Goal: Information Seeking & Learning: Check status

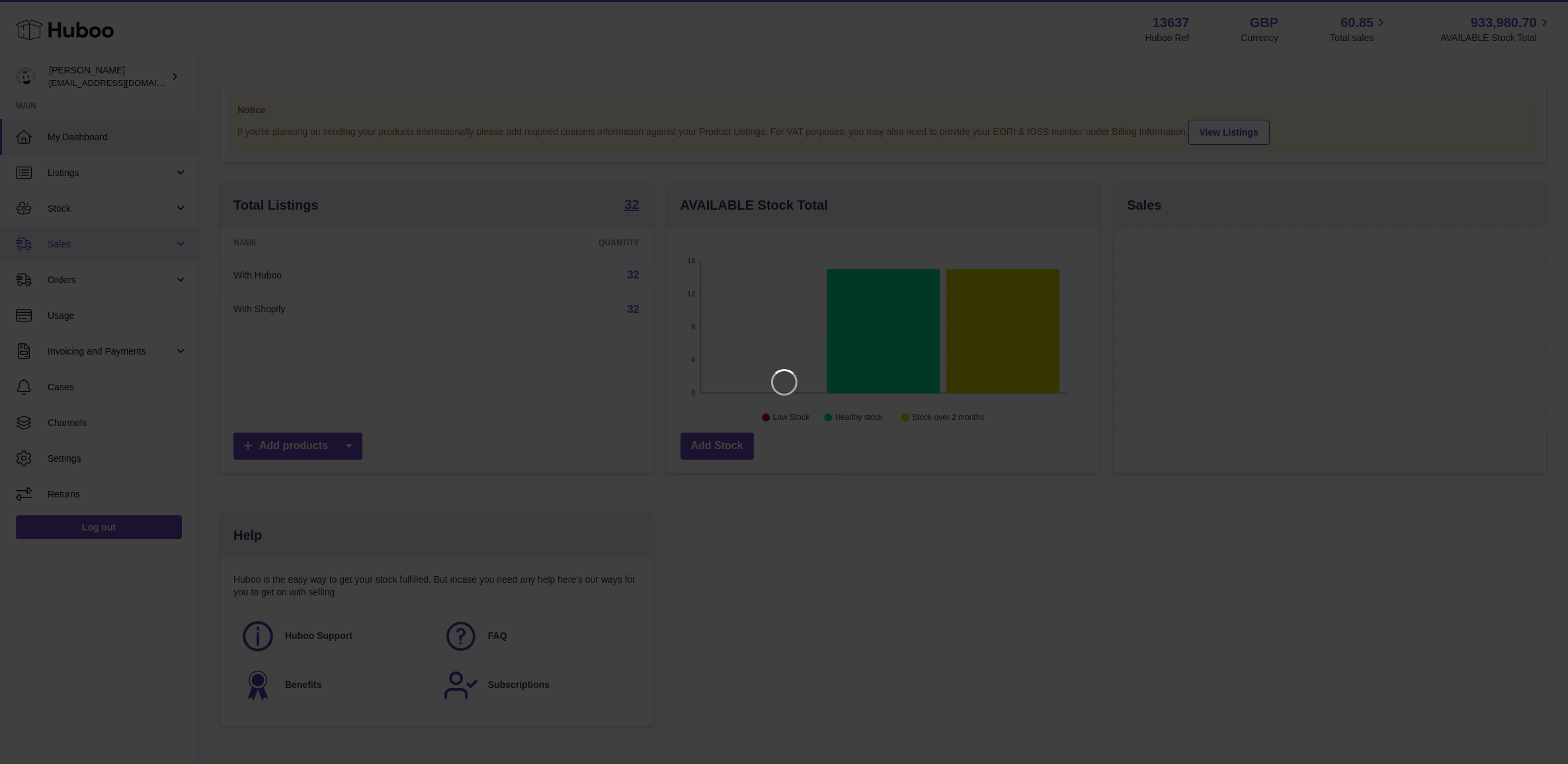
scroll to position [205, 435]
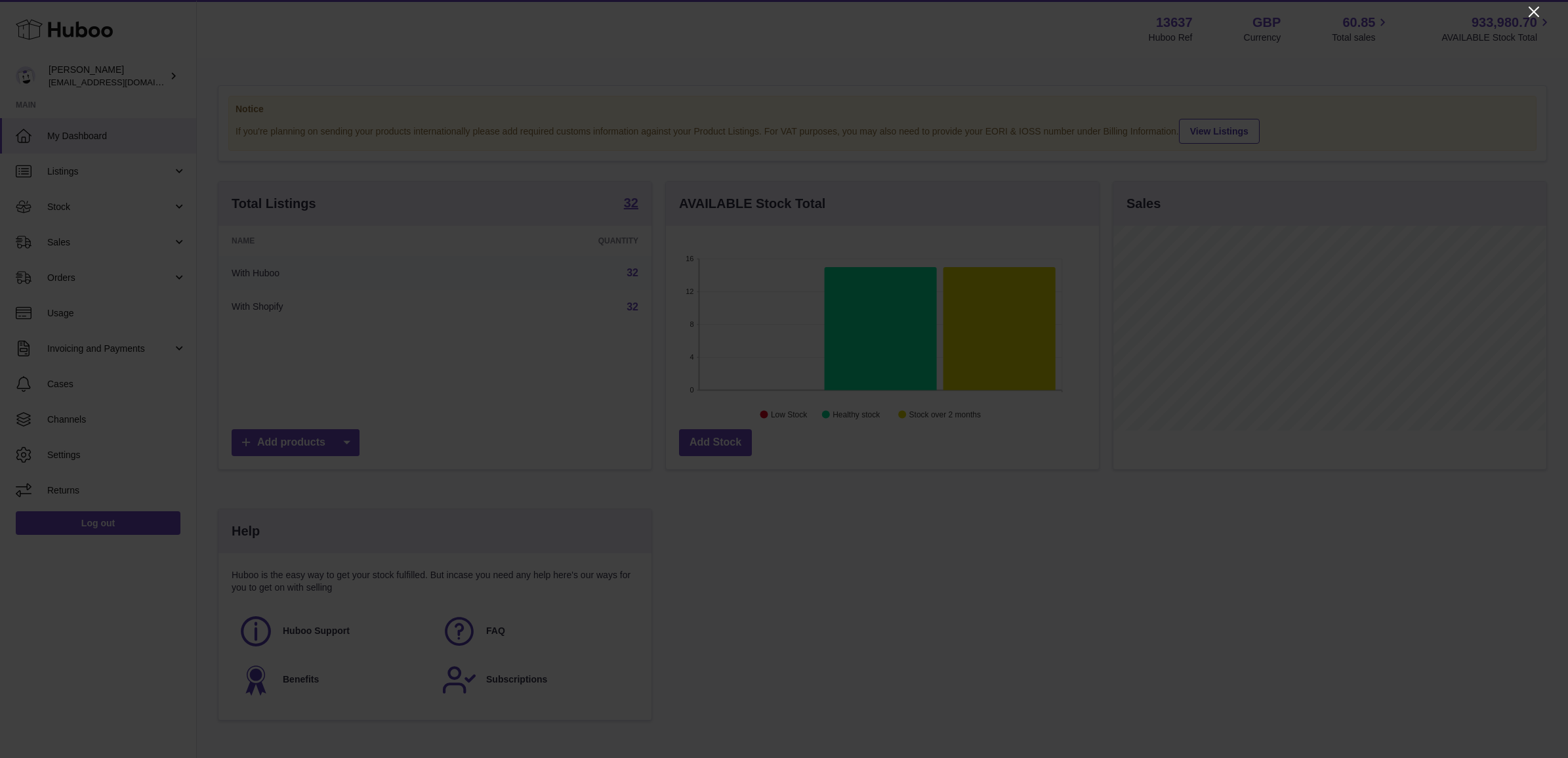
click at [1526, 12] on icon "Close" at bounding box center [1534, 12] width 16 height 16
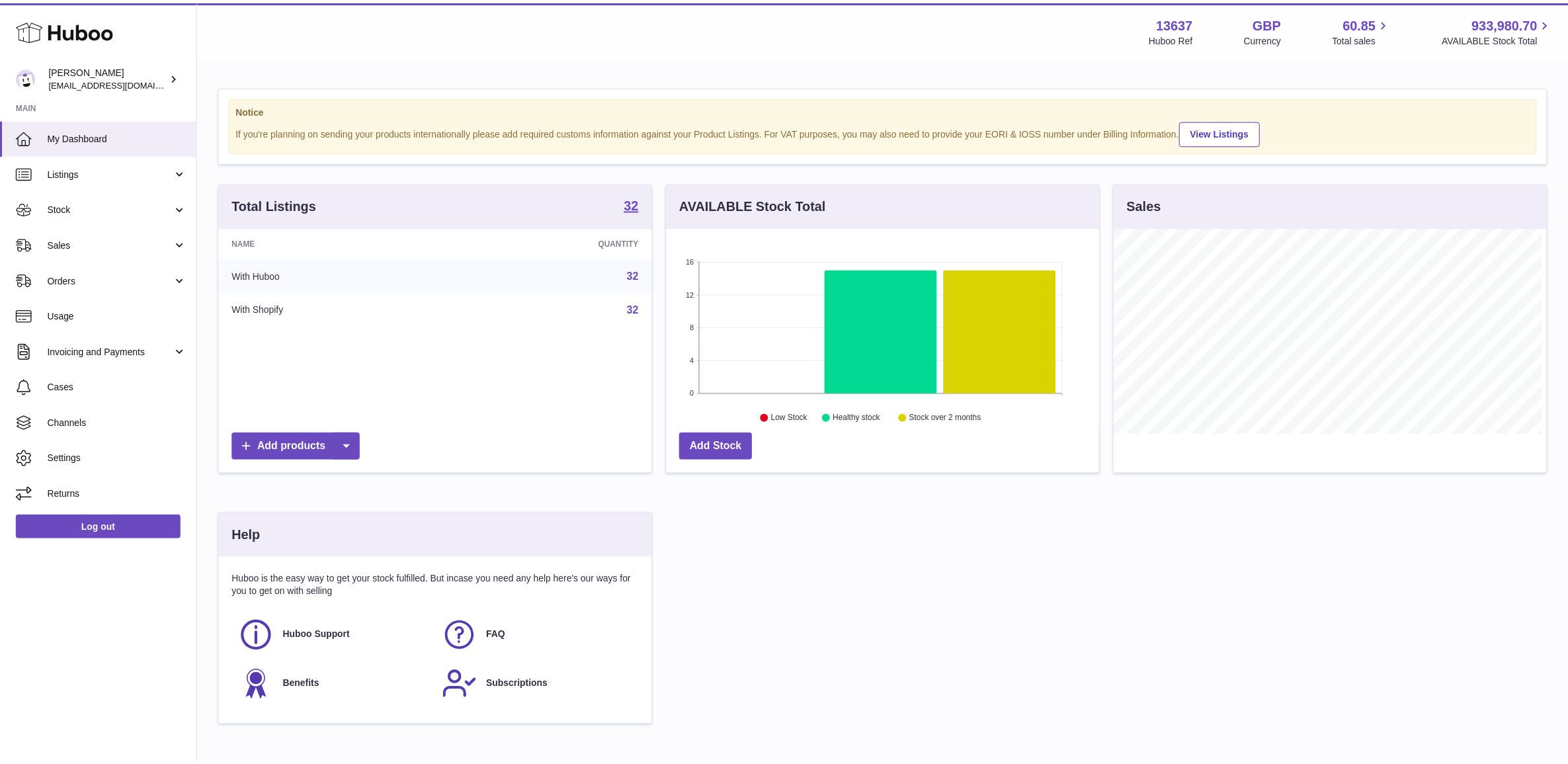
scroll to position [660916, 660920]
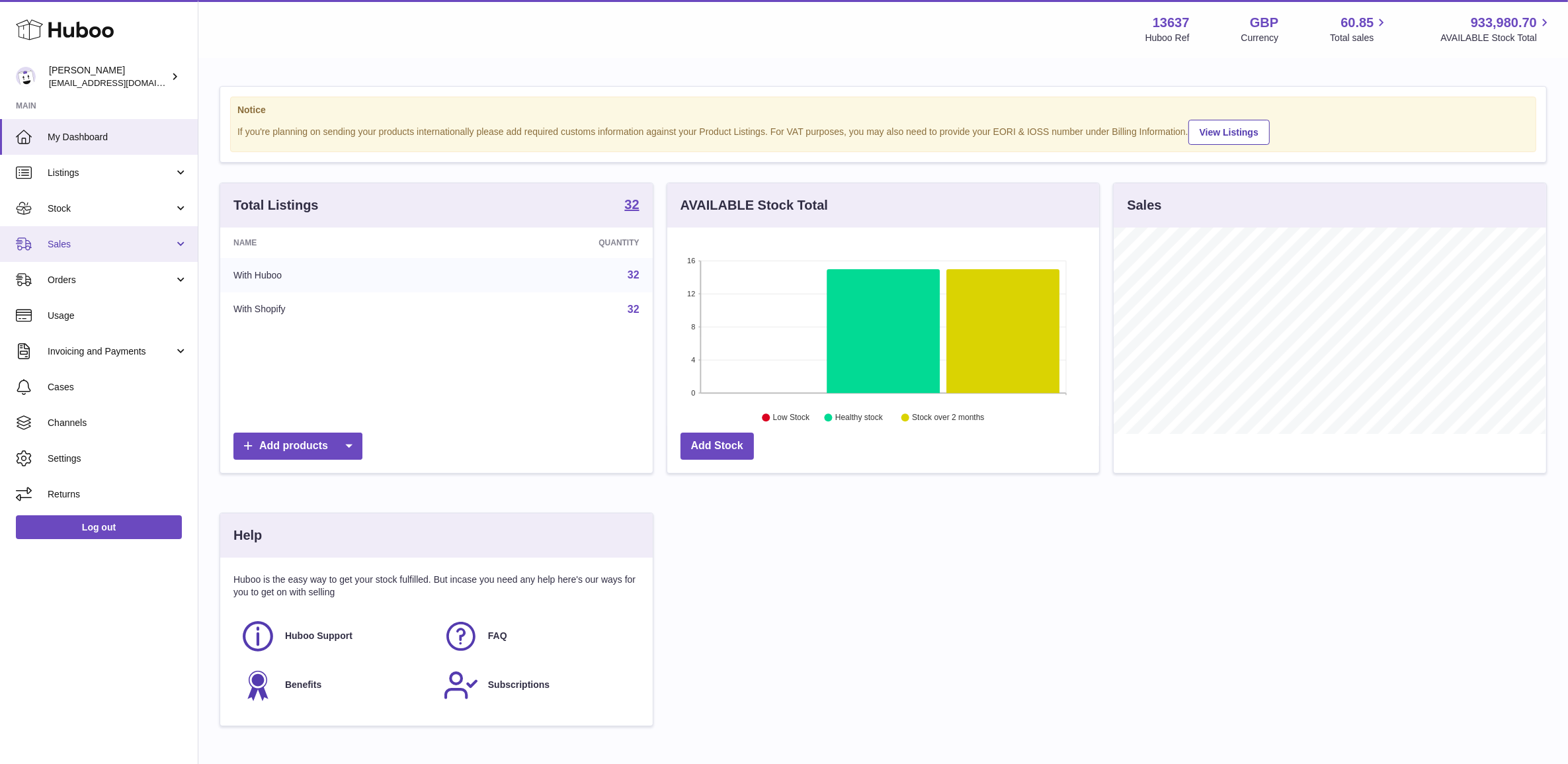
click at [83, 231] on link "Sales" at bounding box center [99, 244] width 197 height 36
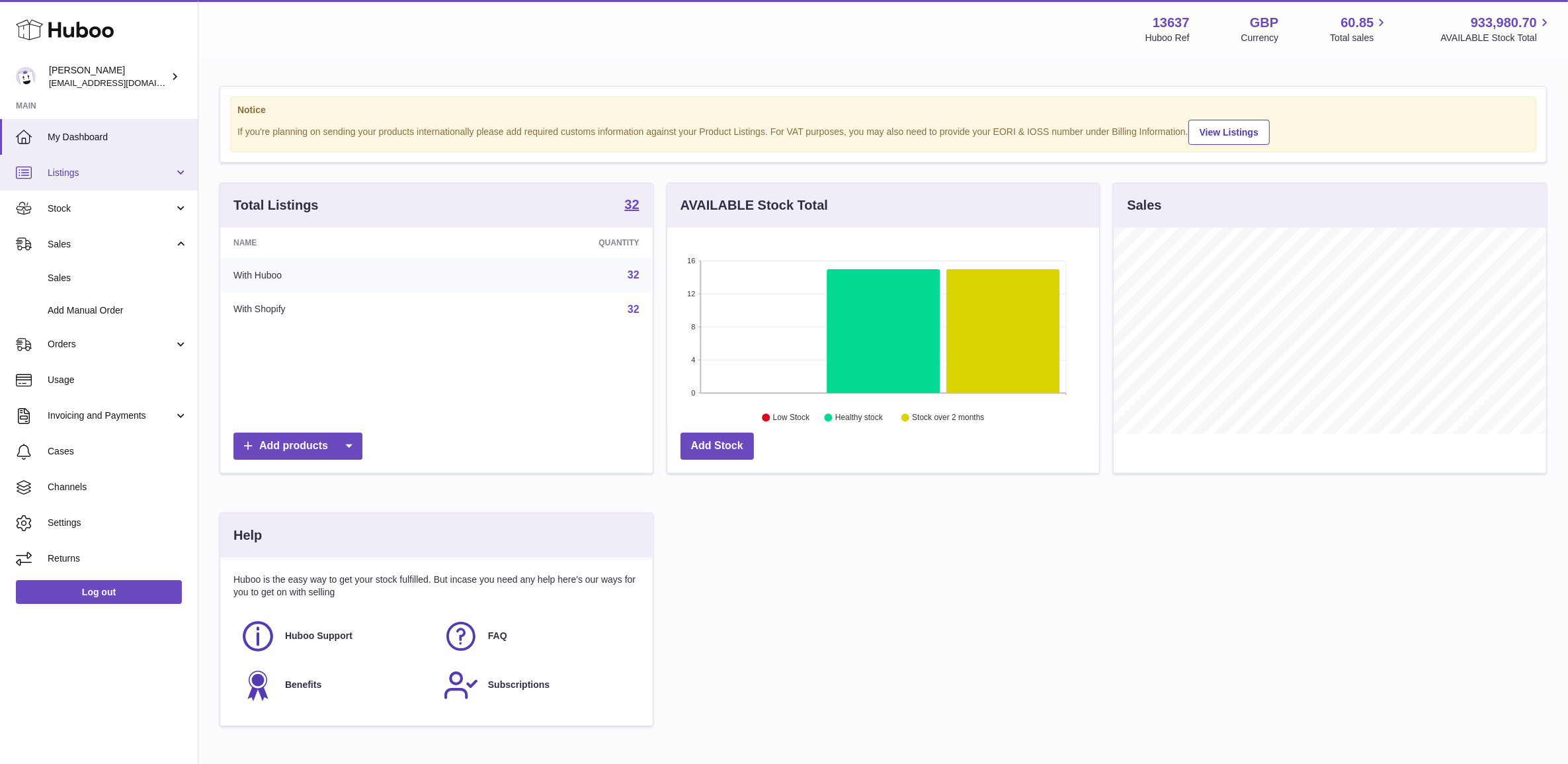
click at [74, 180] on link "Listings" at bounding box center [99, 173] width 197 height 36
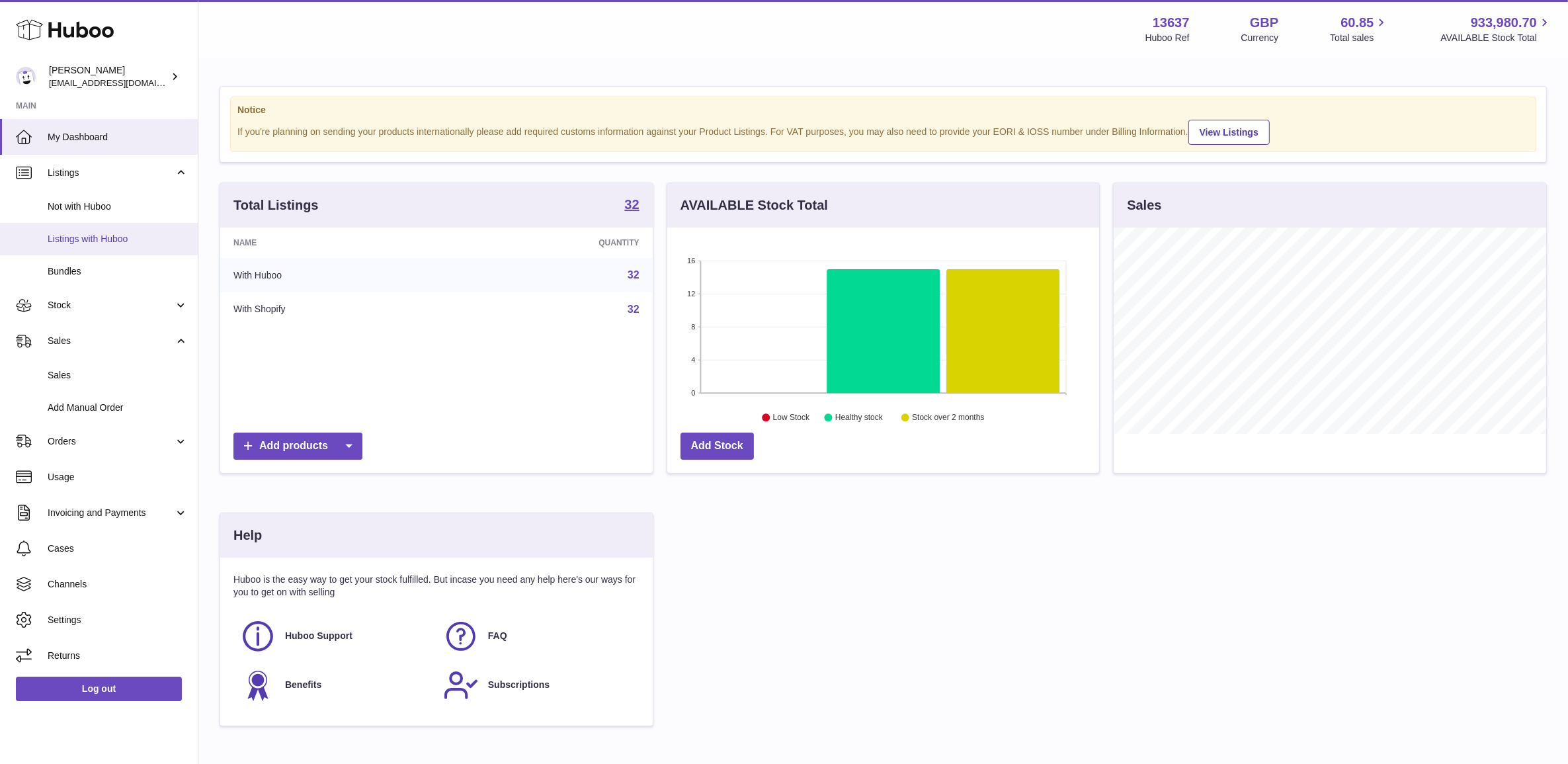
click at [118, 247] on link "Listings with Huboo" at bounding box center [99, 239] width 197 height 32
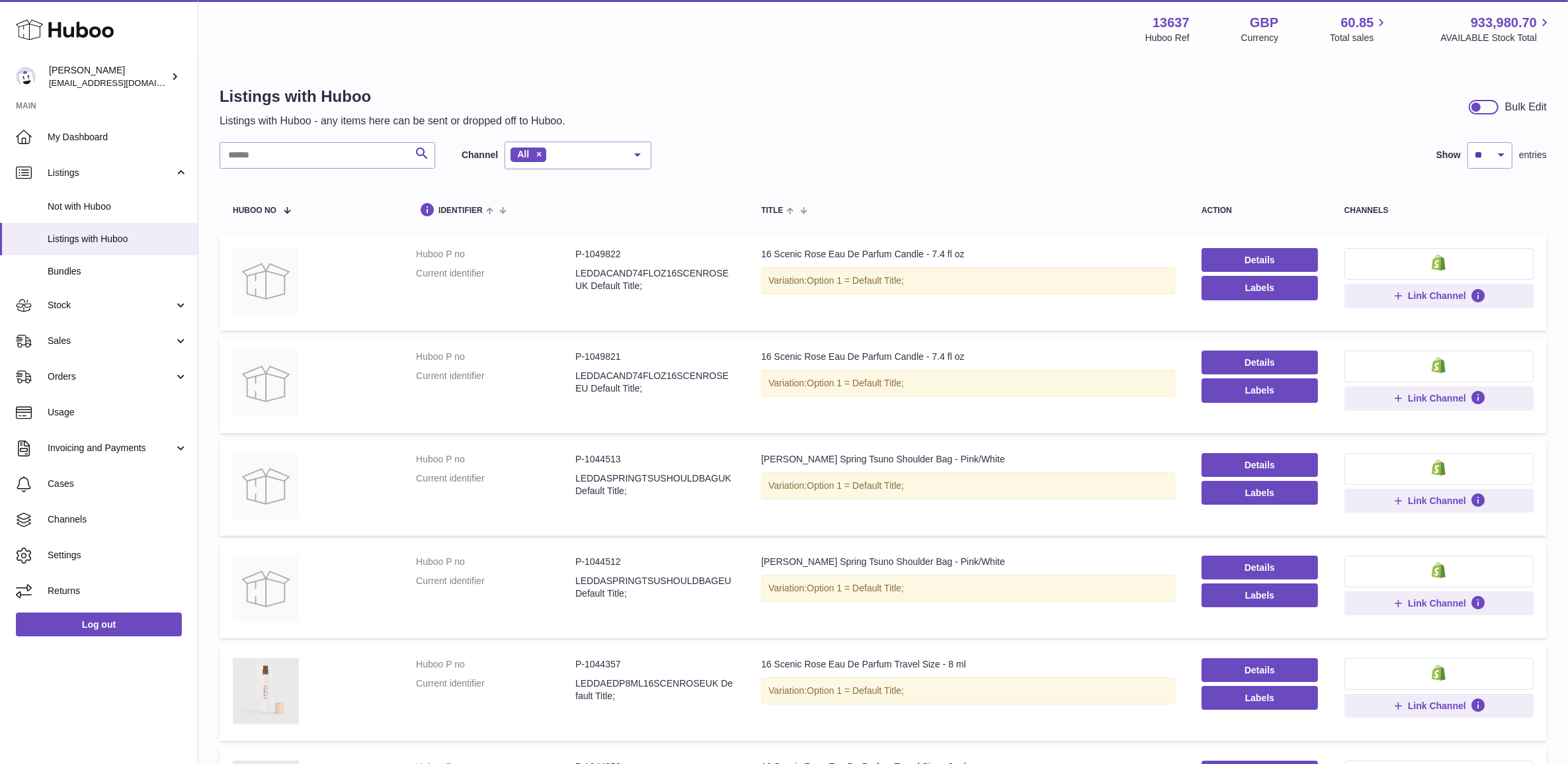
click at [268, 169] on div "Search Channel All All eBay Amazon Shopify Woocommerce Etsy No elements found. …" at bounding box center [435, 155] width 431 height 28
click at [274, 159] on input "text" at bounding box center [327, 155] width 215 height 26
type input "*****"
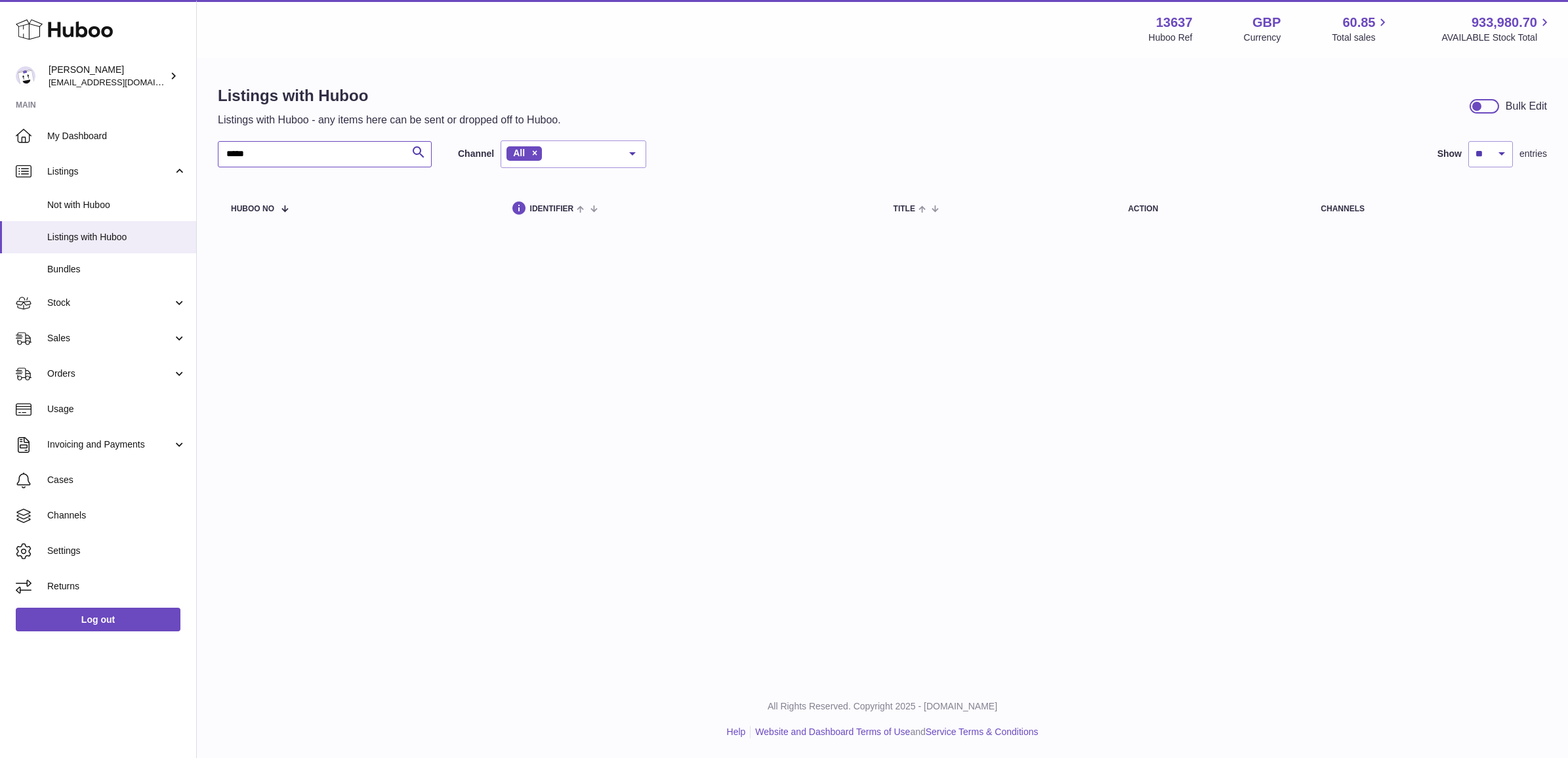
click at [258, 165] on input "*****" at bounding box center [325, 154] width 214 height 26
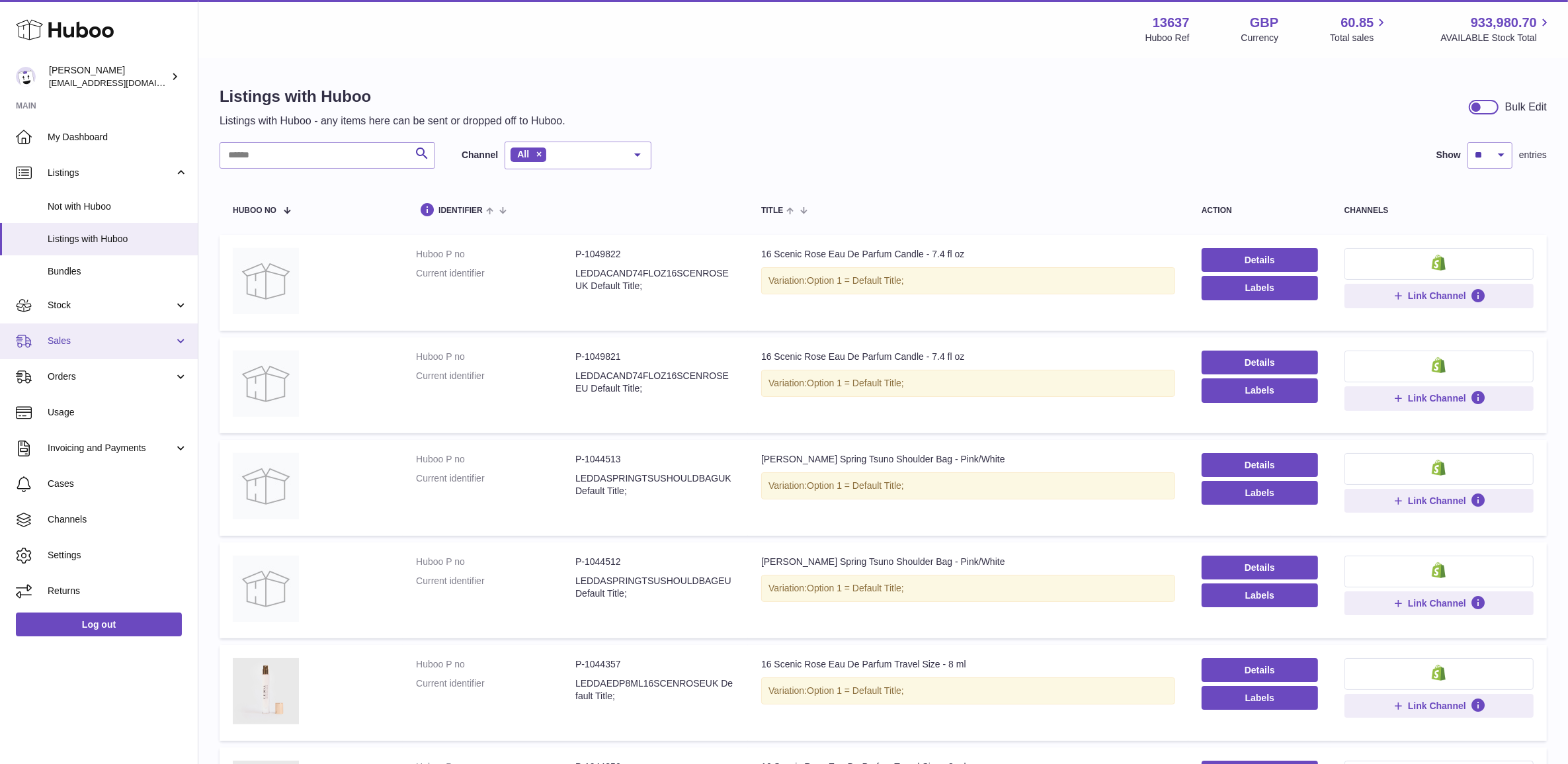
click at [83, 352] on link "Sales" at bounding box center [99, 342] width 197 height 36
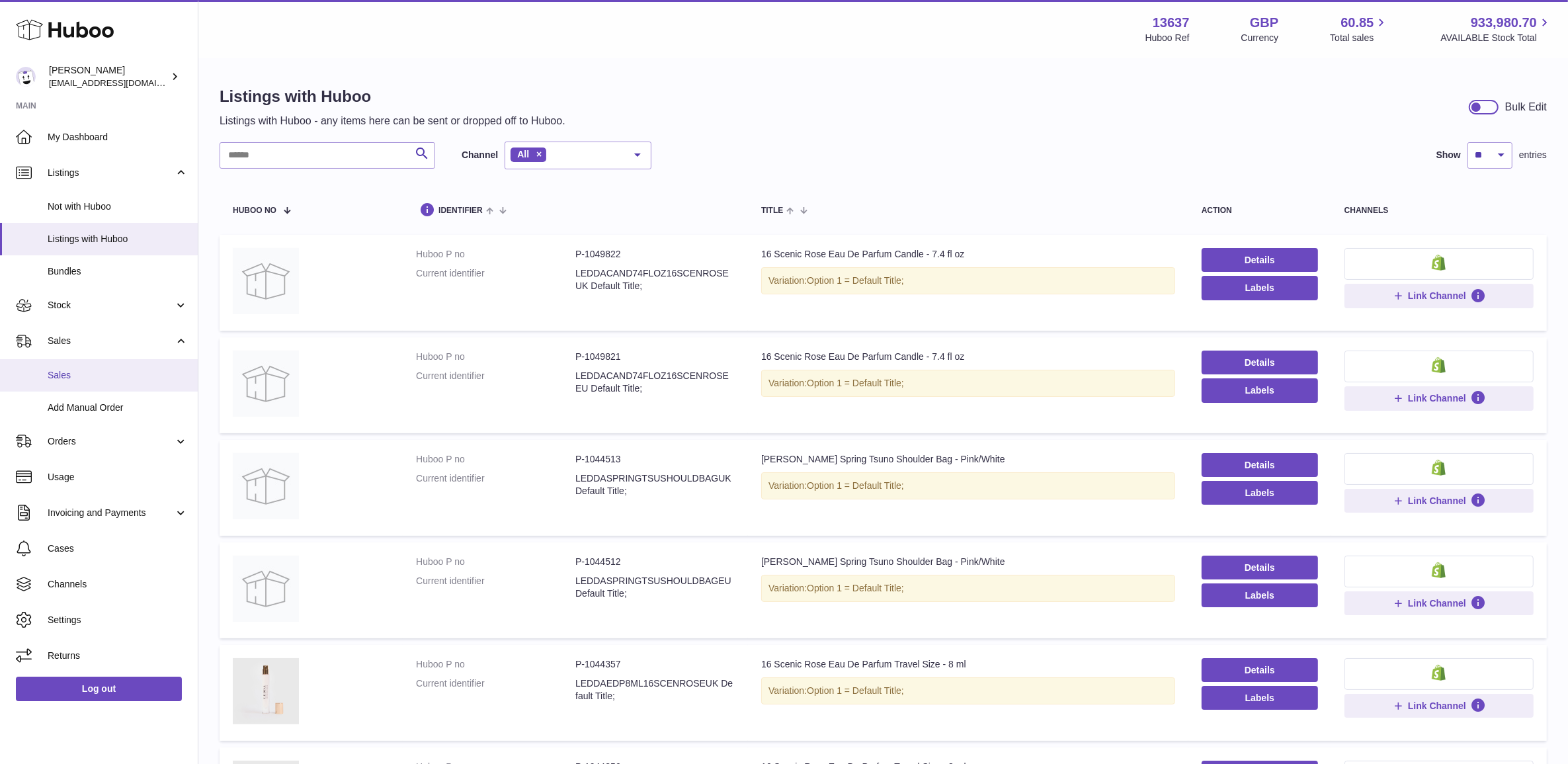
click at [88, 377] on span "Sales" at bounding box center [118, 375] width 140 height 13
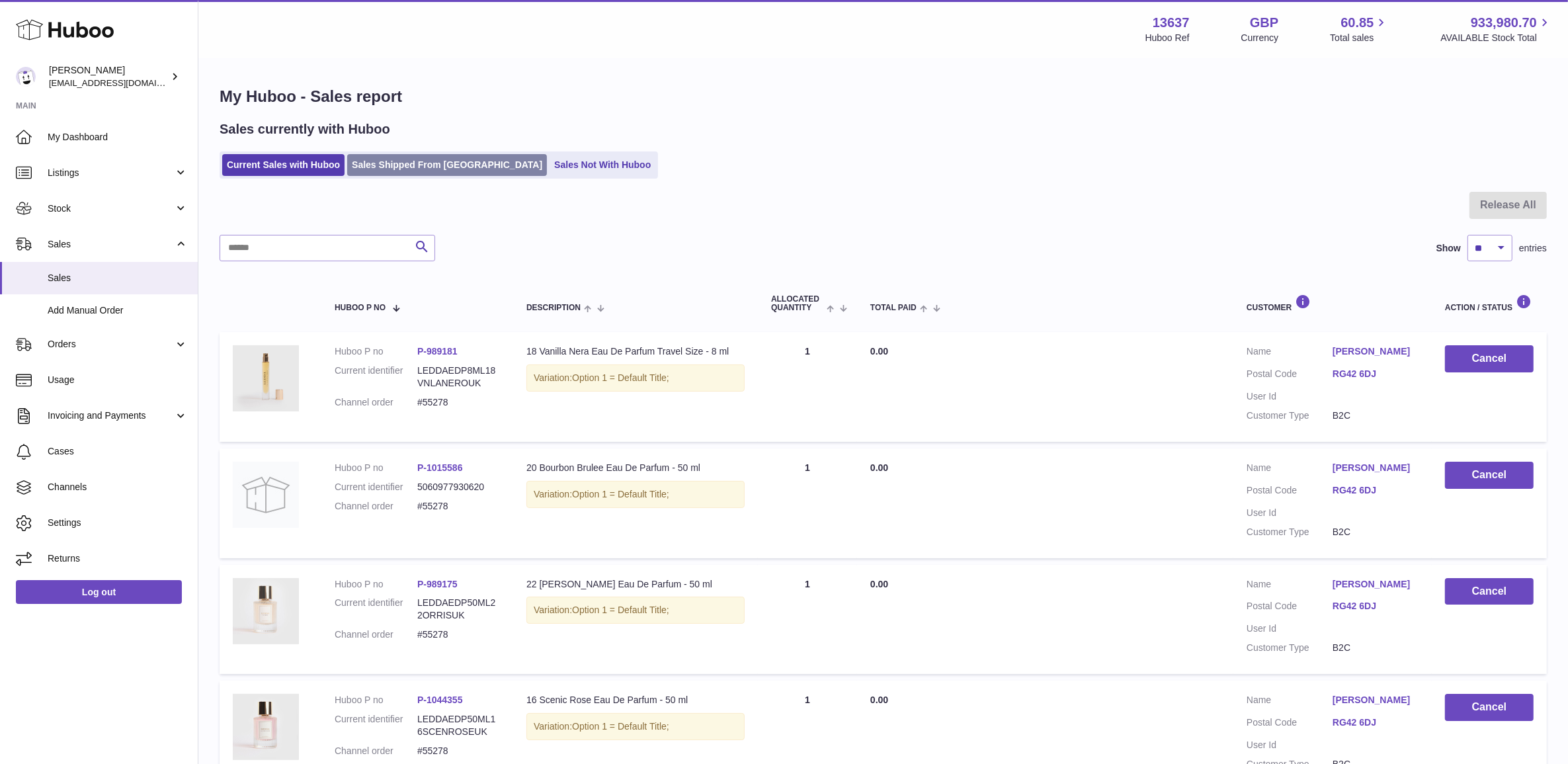
click at [421, 160] on link "Sales Shipped From [GEOGRAPHIC_DATA]" at bounding box center [447, 165] width 200 height 22
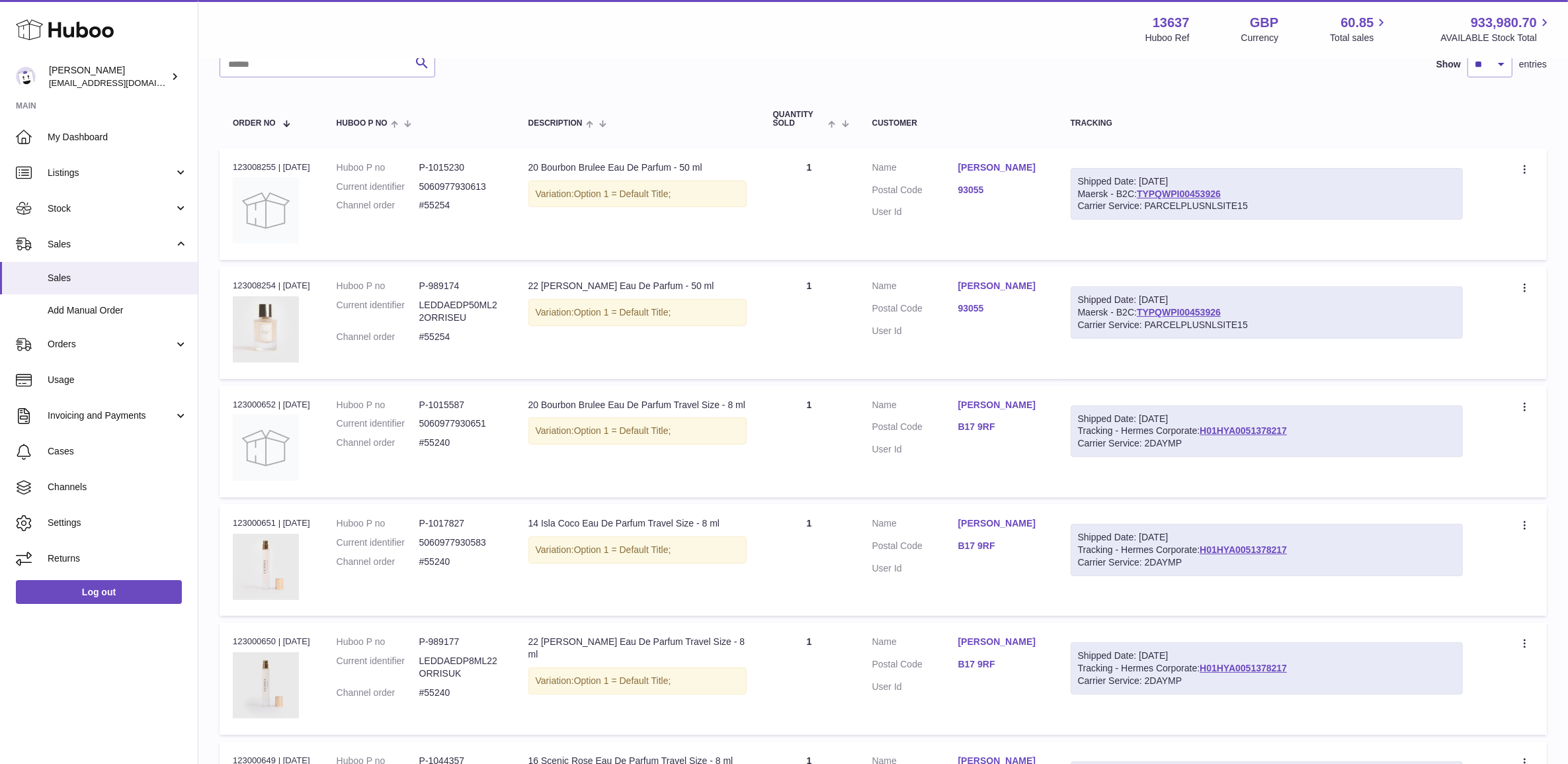
scroll to position [247, 0]
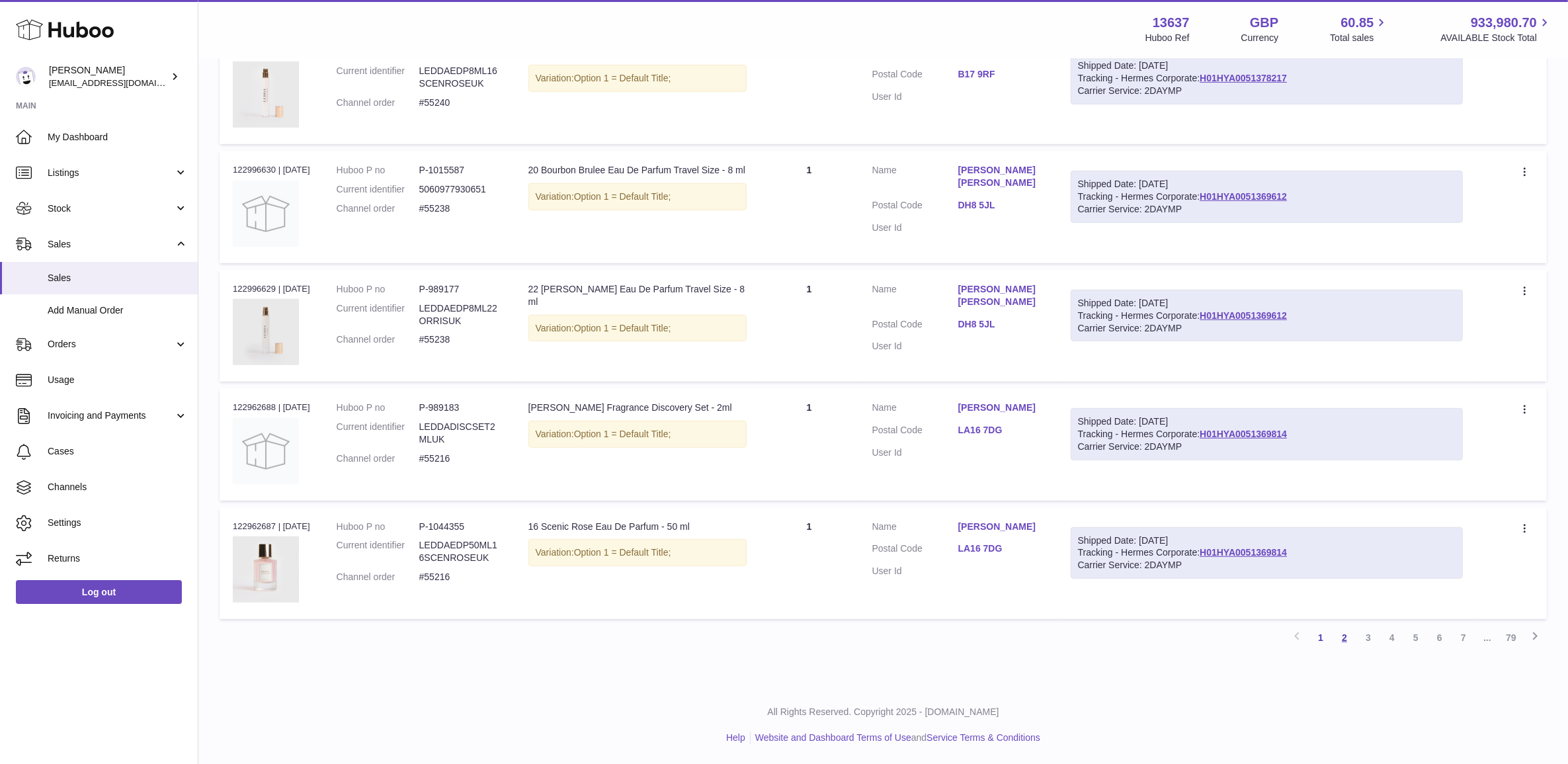
click at [1335, 636] on link "2" at bounding box center [1345, 637] width 24 height 24
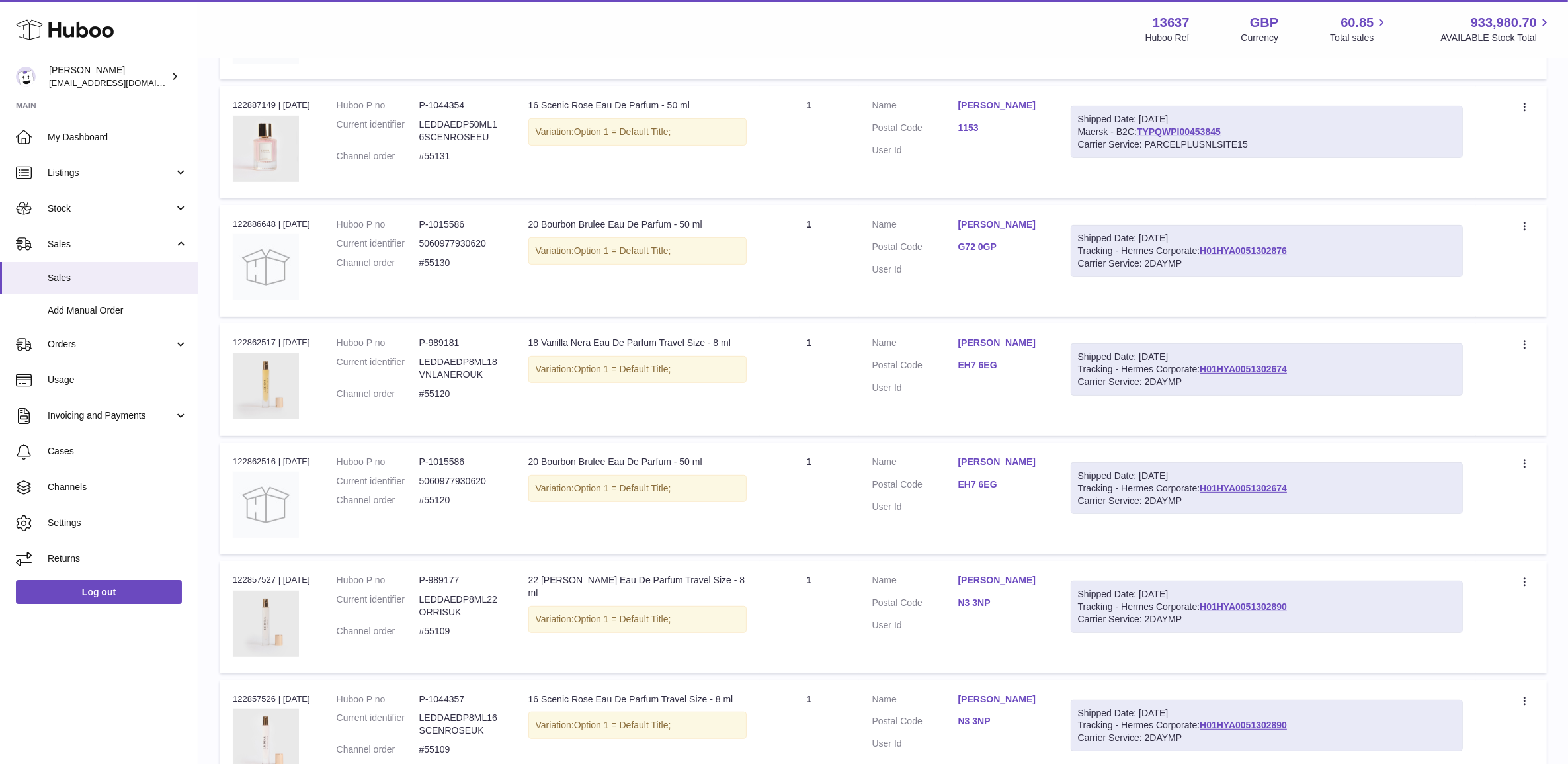
scroll to position [874, 0]
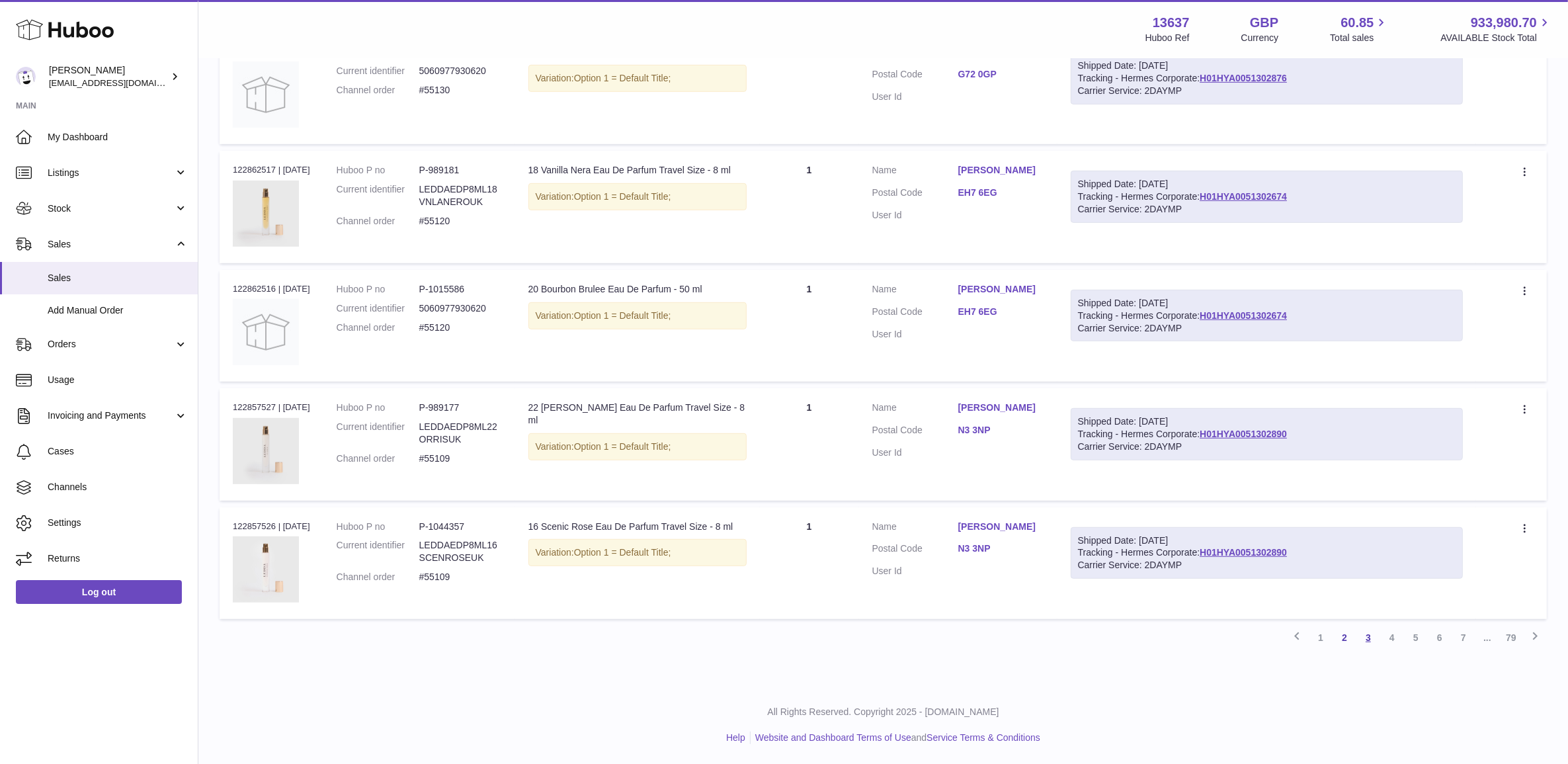
click at [1371, 637] on link "3" at bounding box center [1368, 637] width 24 height 24
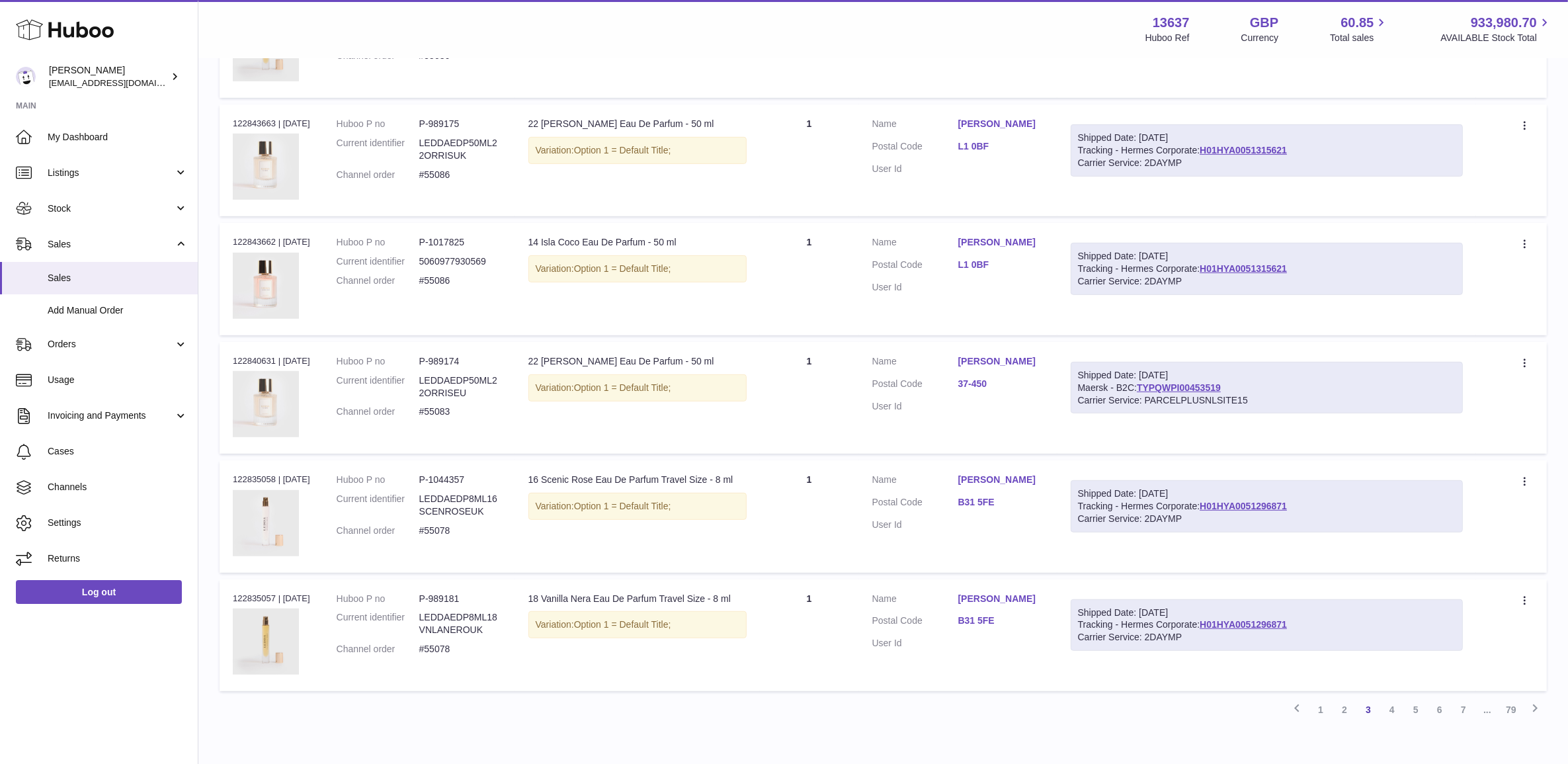
scroll to position [803, 0]
click at [1386, 708] on link "4" at bounding box center [1392, 708] width 24 height 24
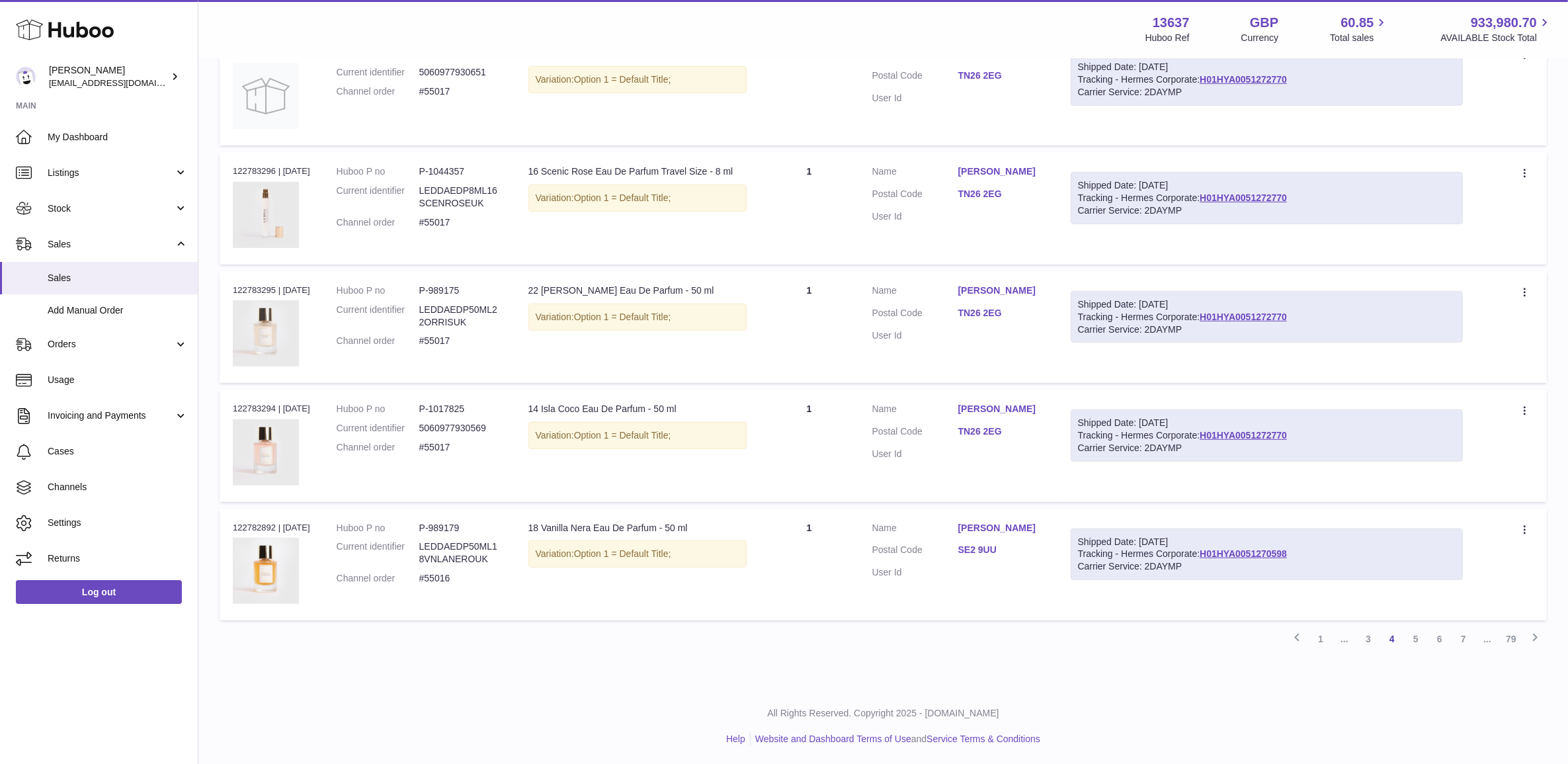
scroll to position [874, 0]
click at [1326, 643] on link "1" at bounding box center [1320, 637] width 24 height 24
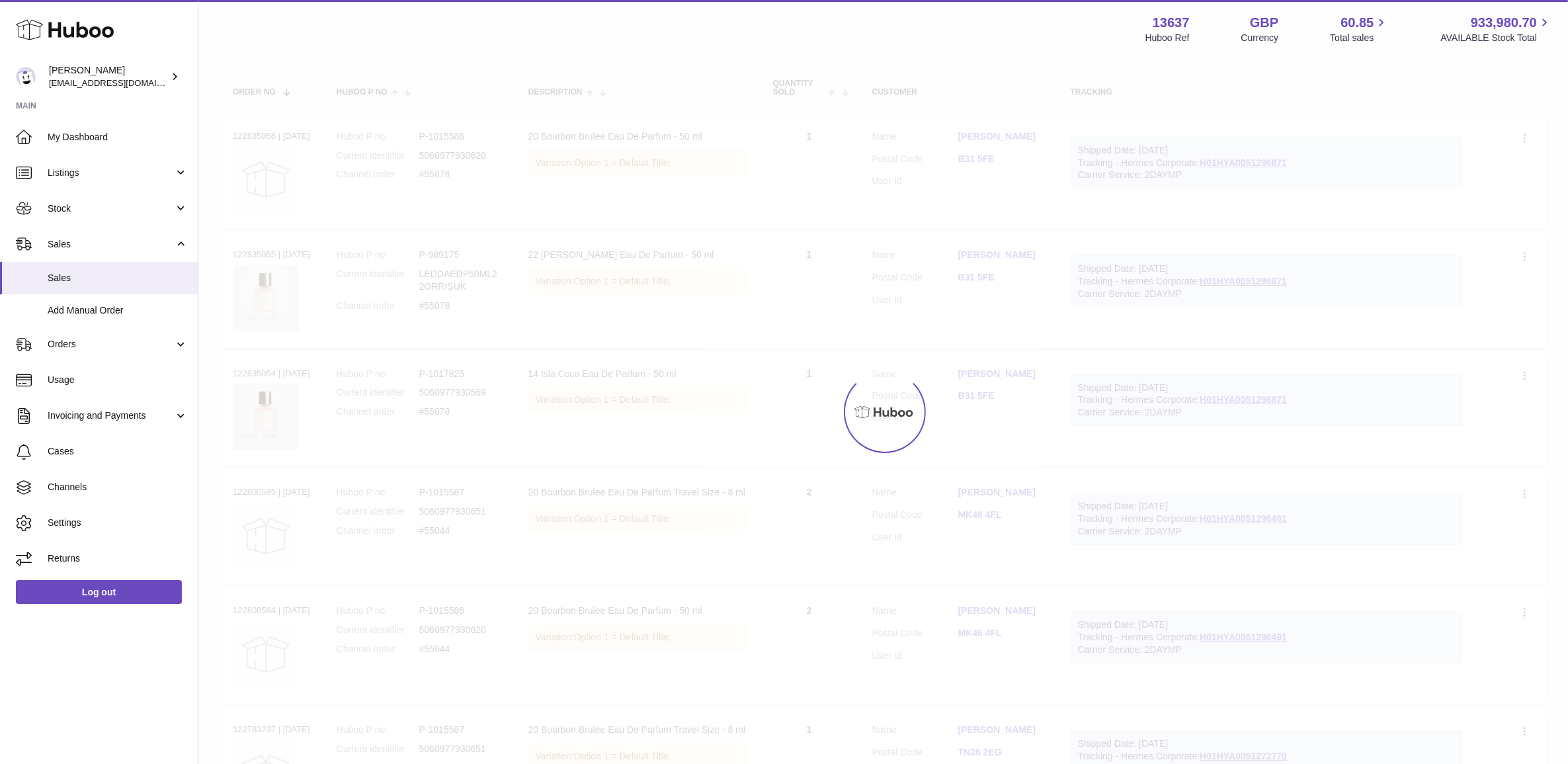
scroll to position [59, 0]
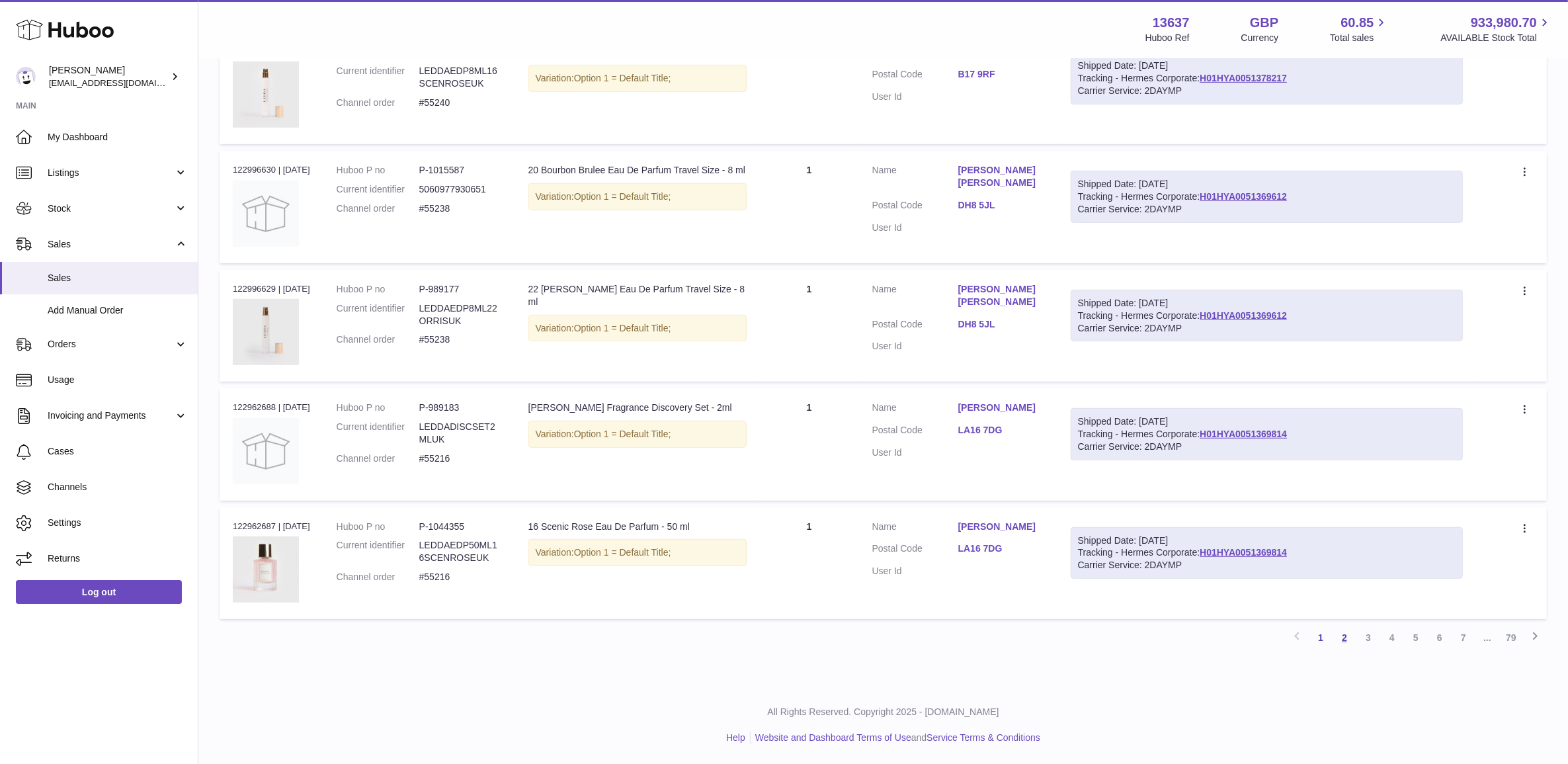
click at [1348, 638] on link "2" at bounding box center [1345, 637] width 24 height 24
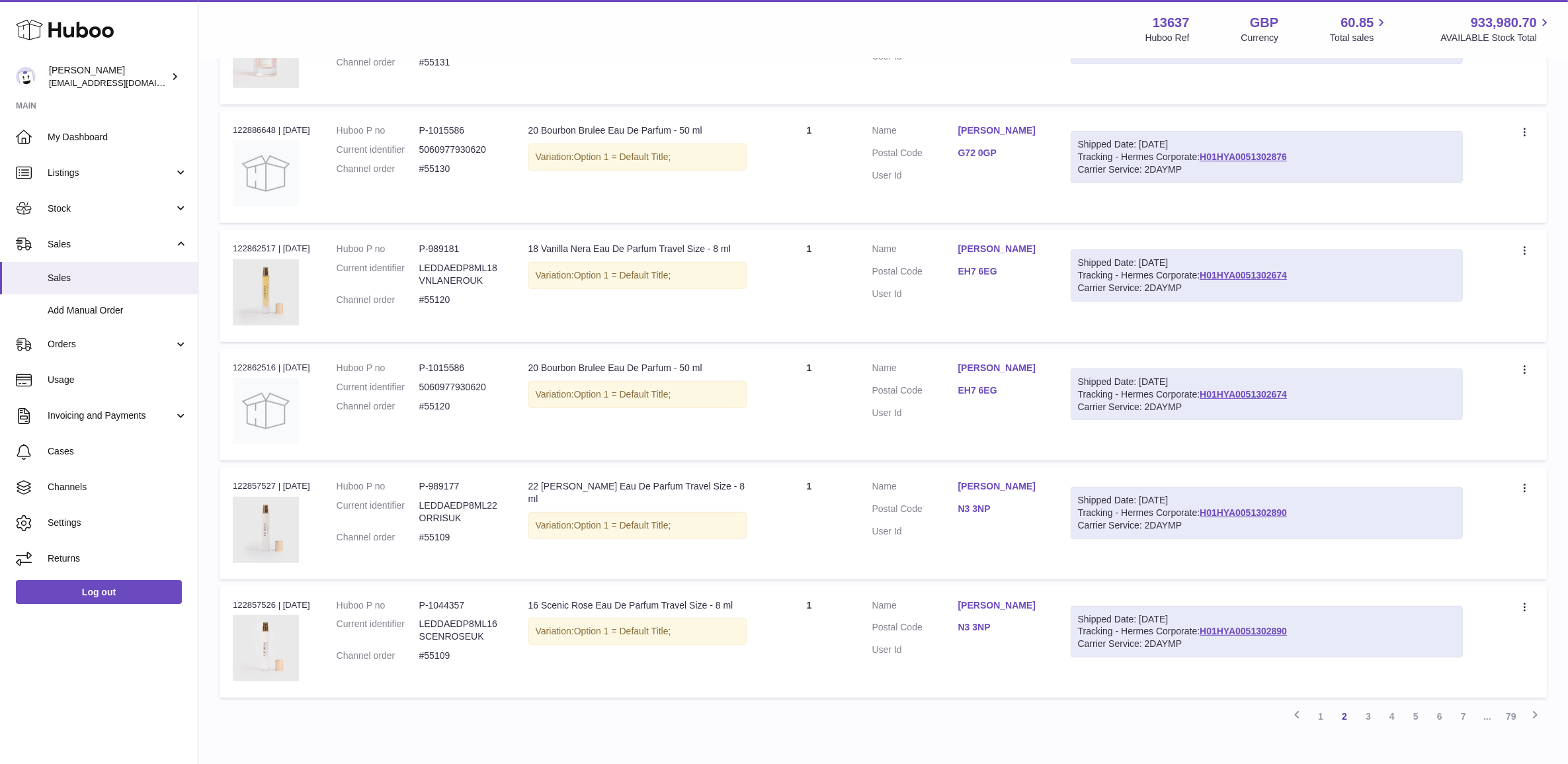
scroll to position [874, 0]
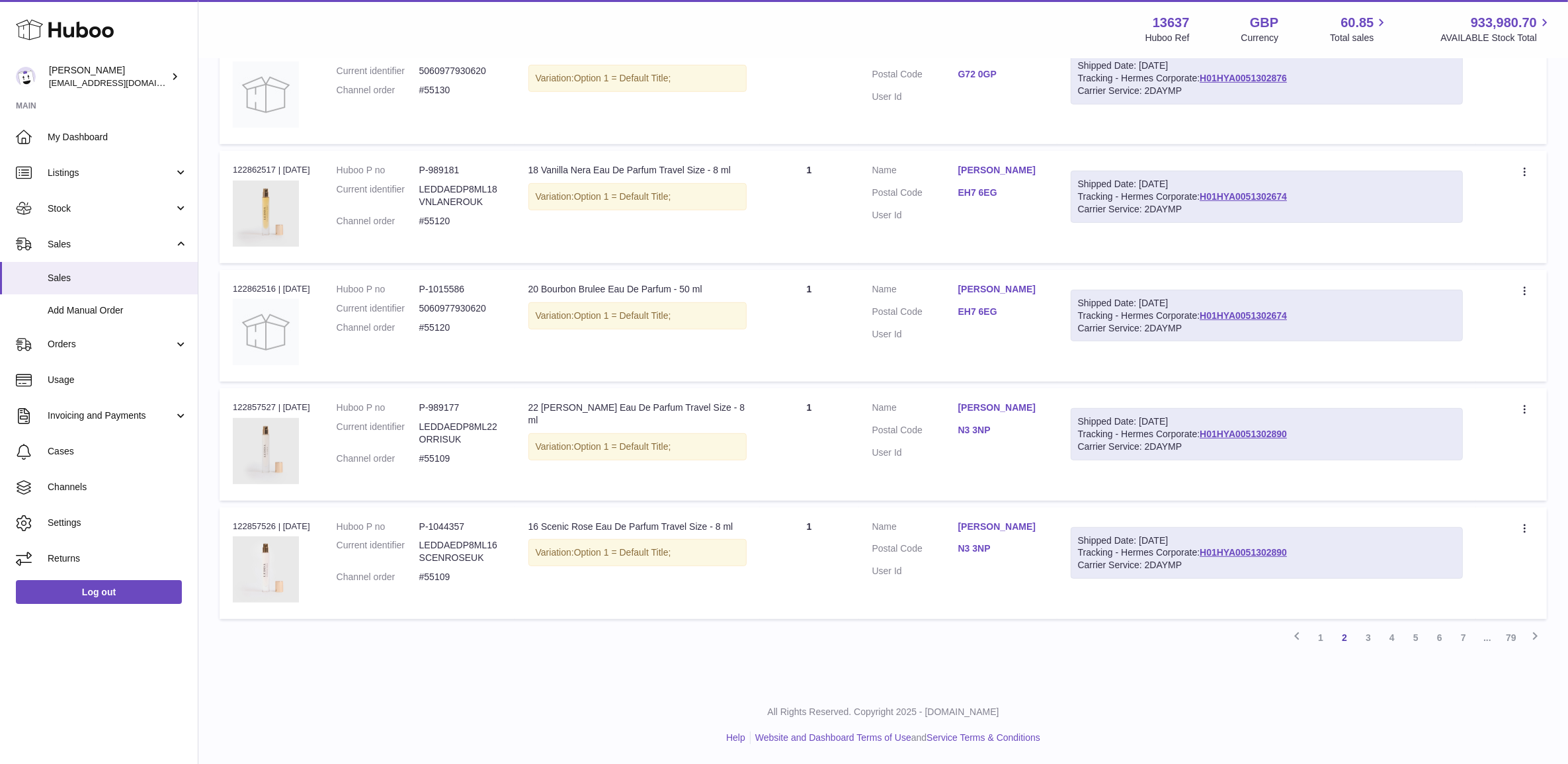
click at [1376, 636] on link "3" at bounding box center [1368, 637] width 24 height 24
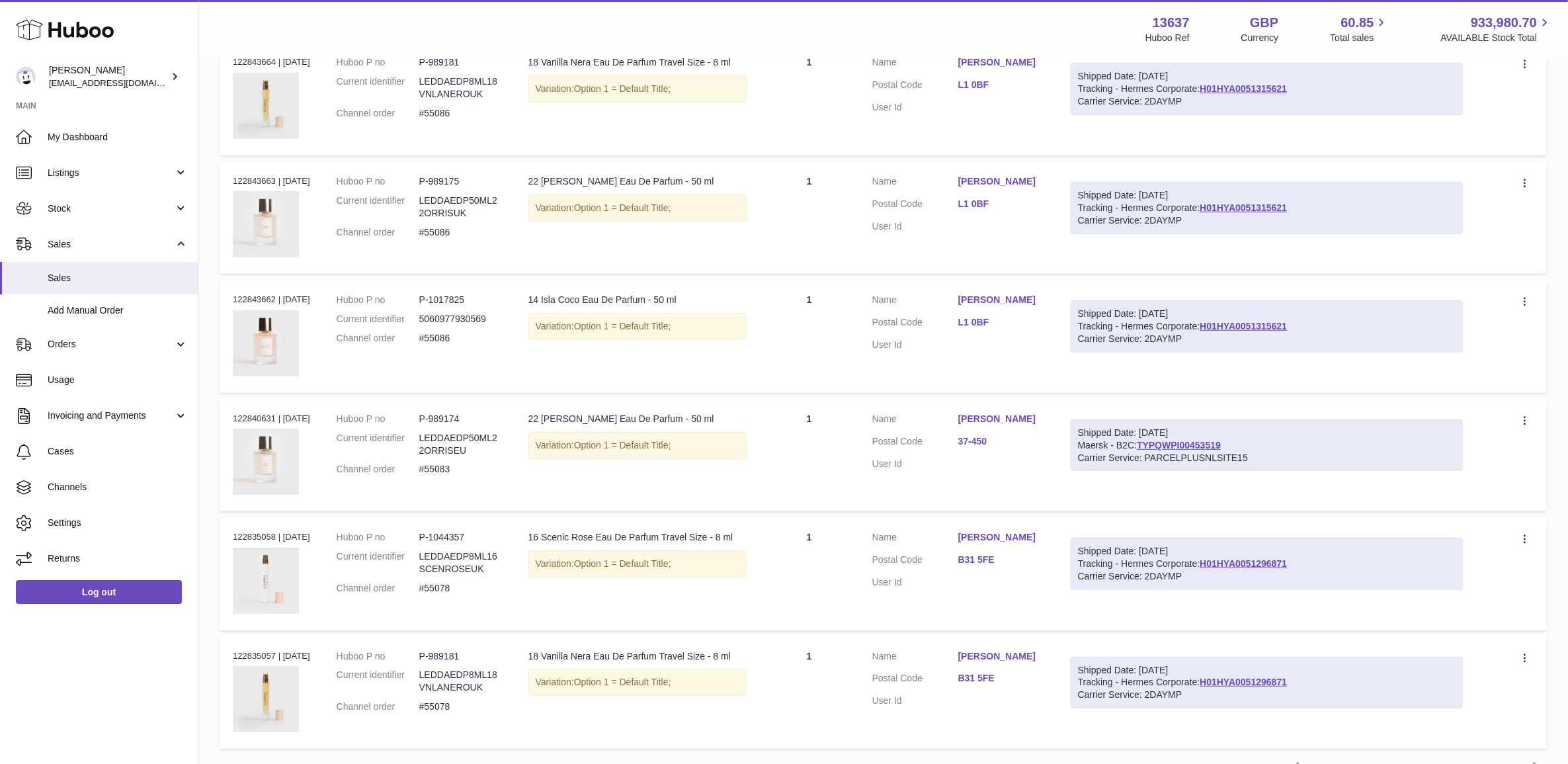
scroll to position [874, 0]
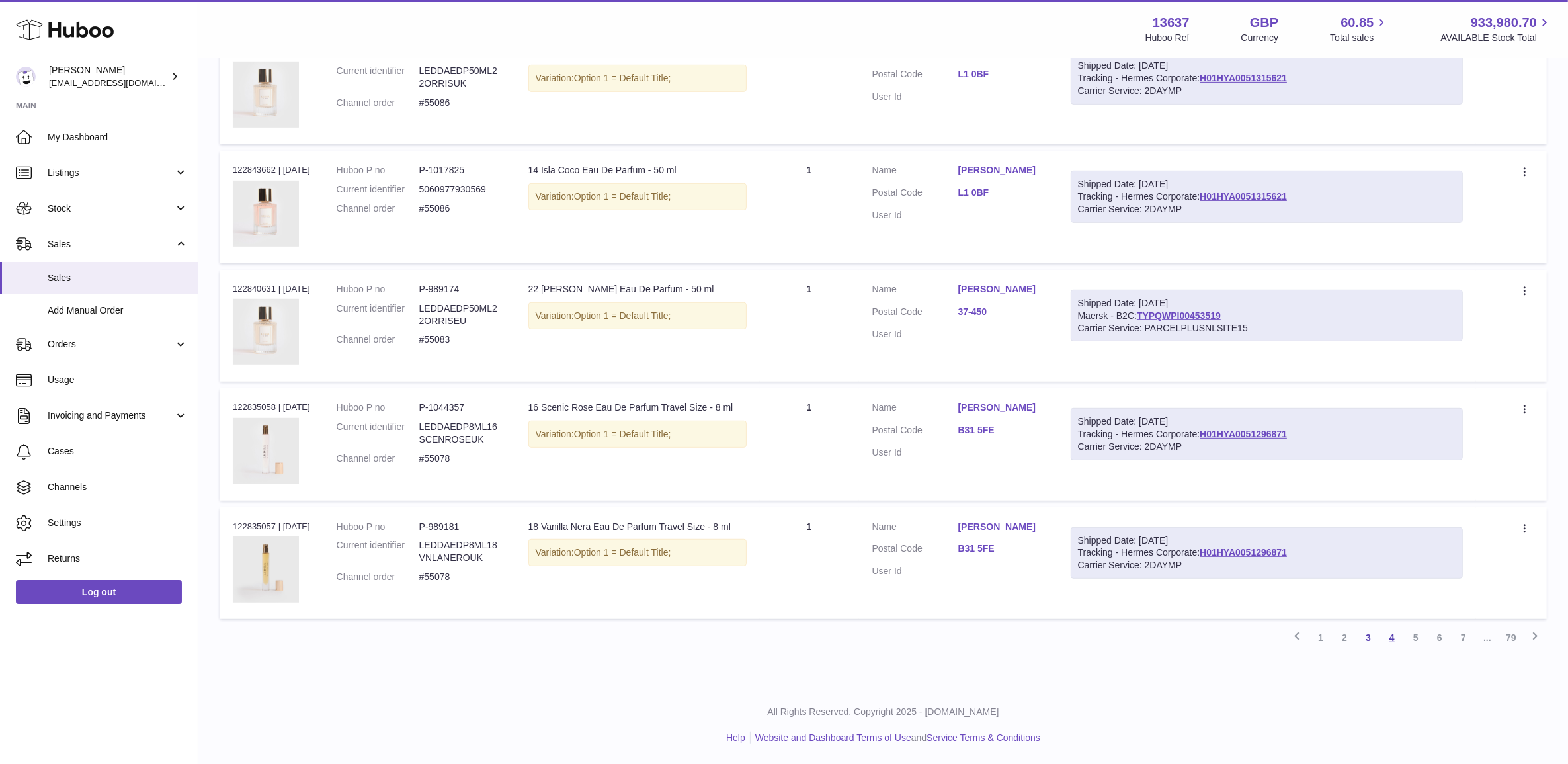
click at [1389, 638] on link "4" at bounding box center [1392, 637] width 24 height 24
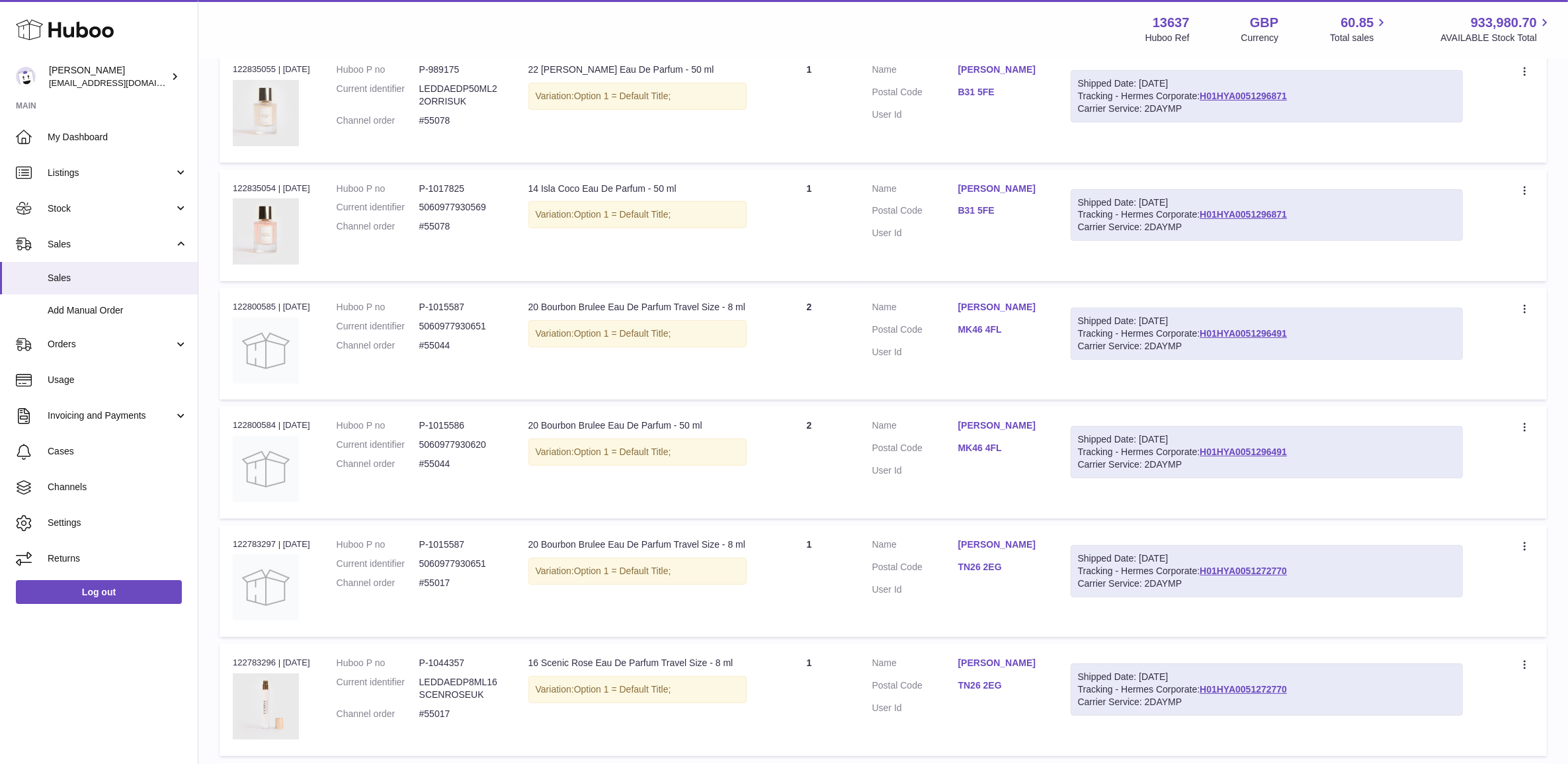
scroll to position [874, 0]
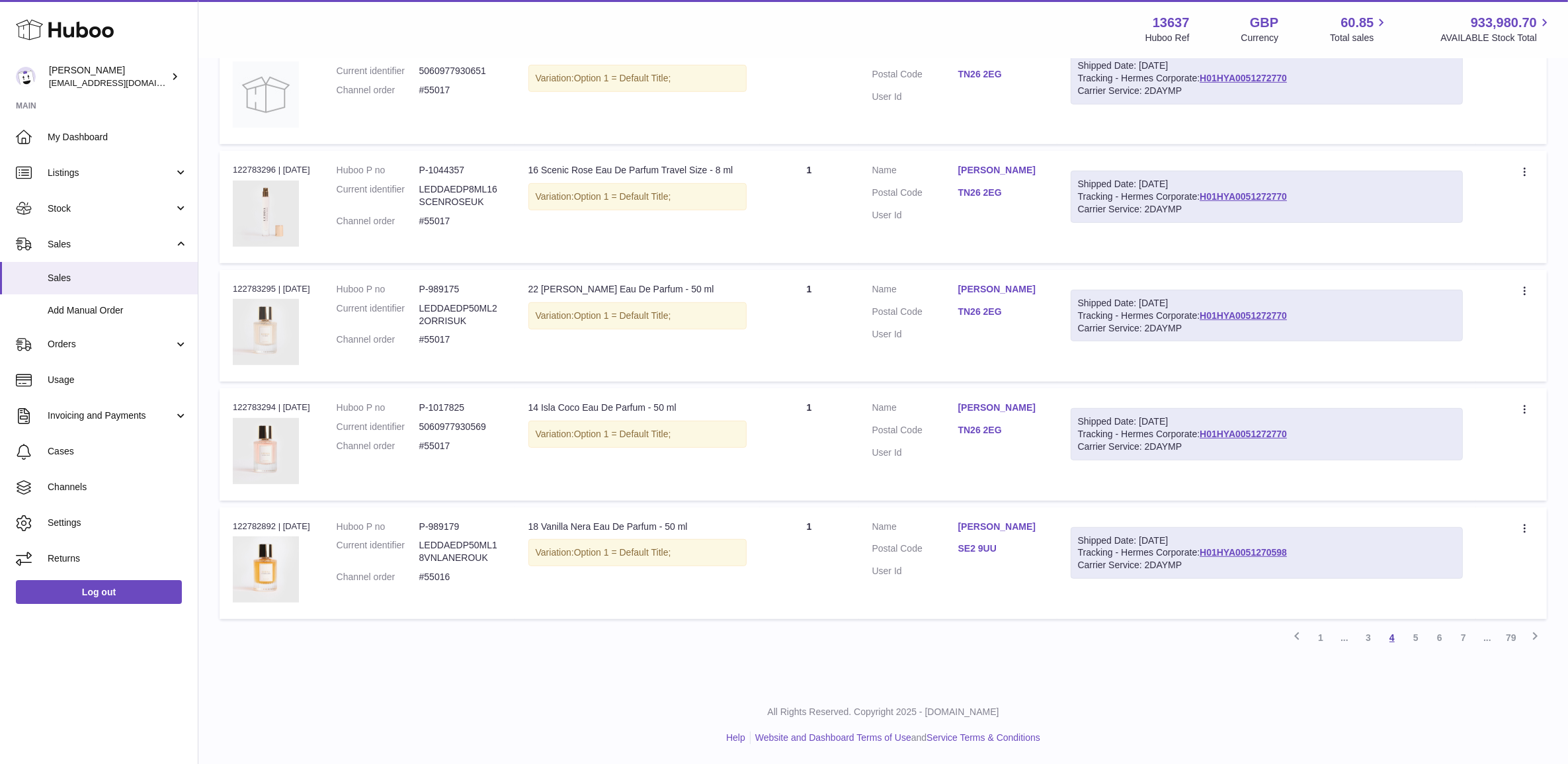
click at [1403, 633] on link "4" at bounding box center [1392, 637] width 24 height 24
click at [1420, 639] on link "5" at bounding box center [1416, 637] width 24 height 24
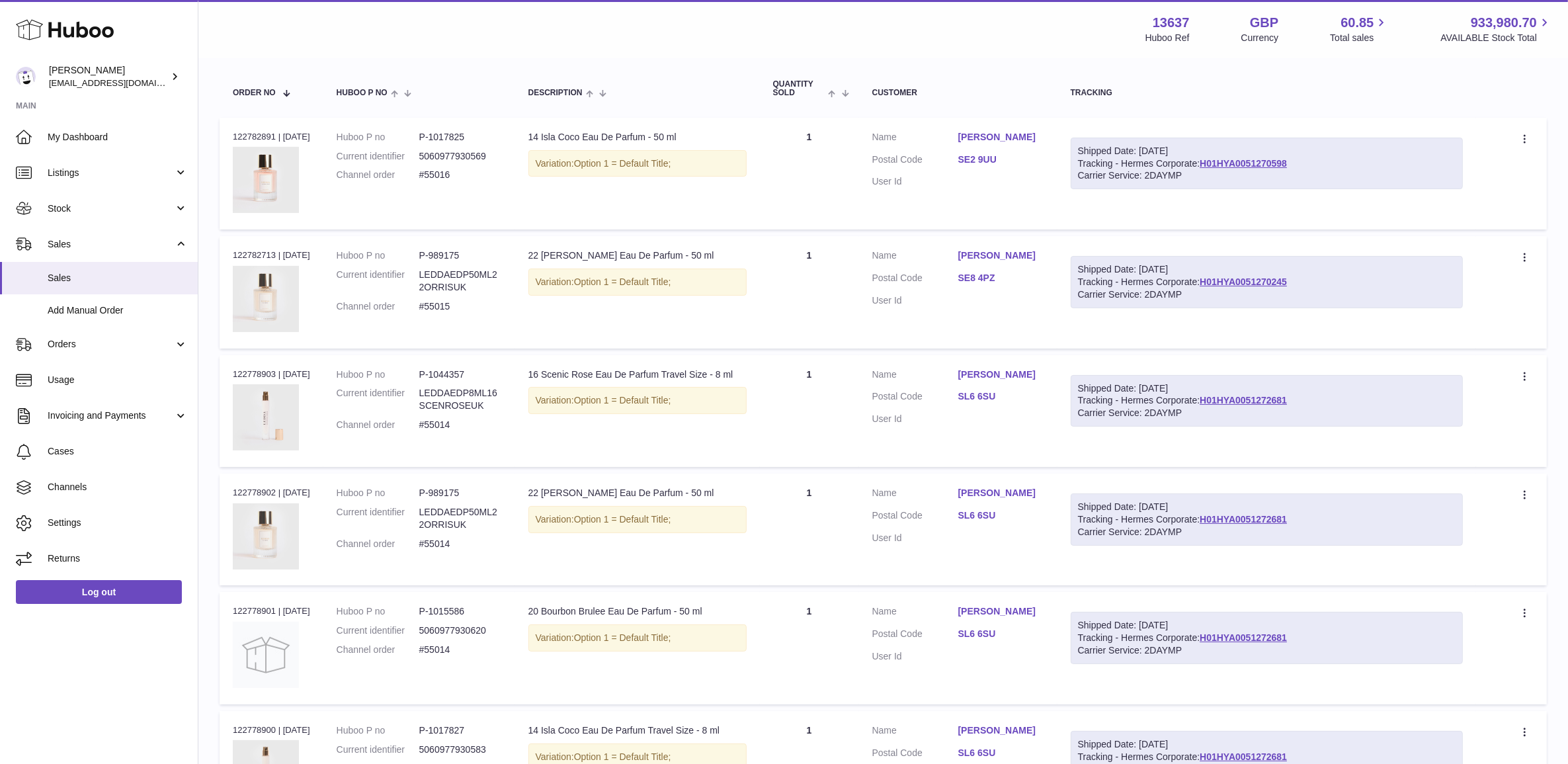
scroll to position [67, 0]
